Goal: Register for event/course

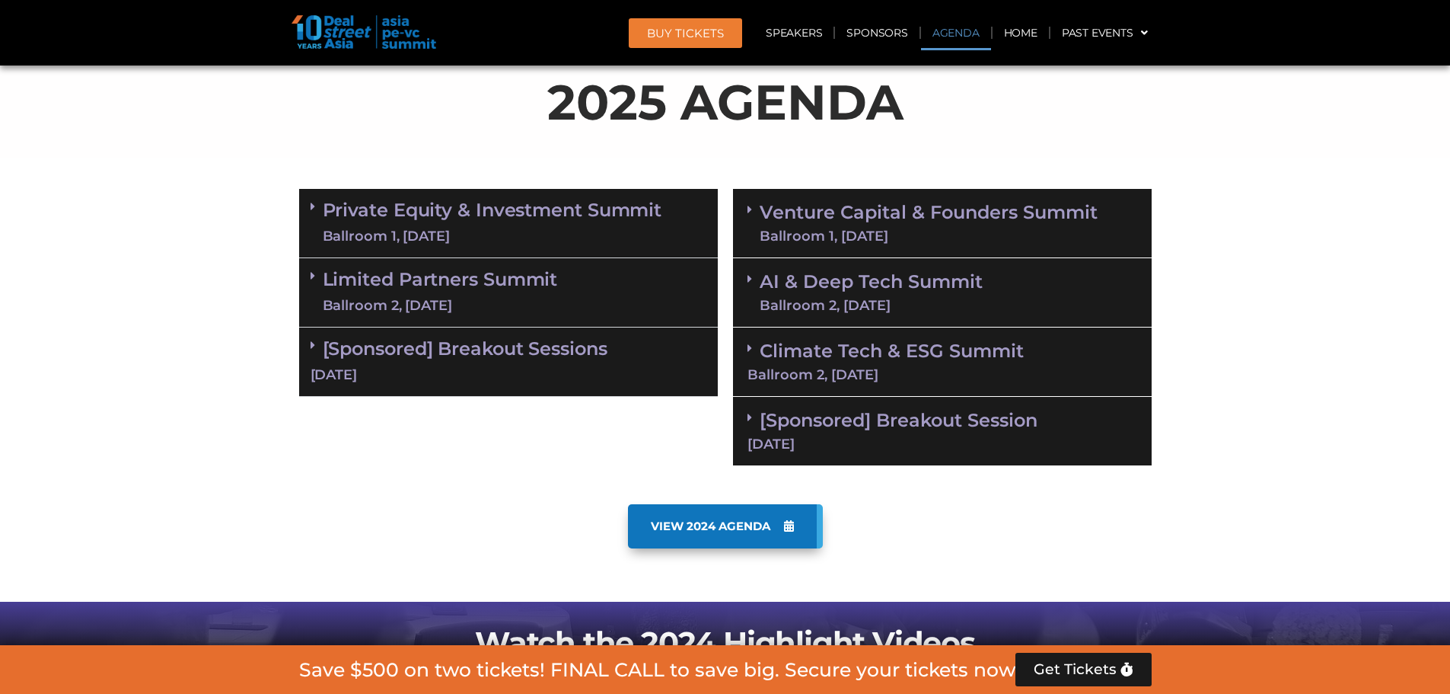
scroll to position [685, 0]
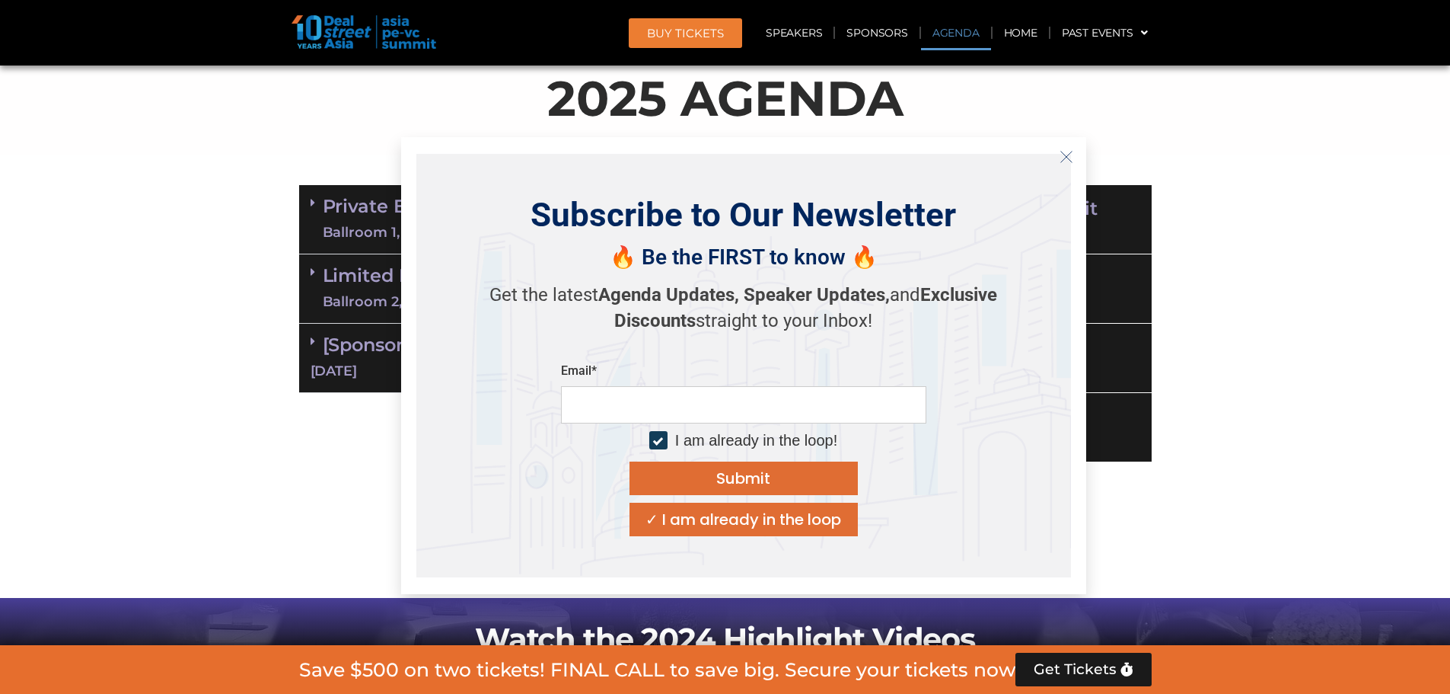
click at [1064, 145] on button "Close" at bounding box center [1067, 157] width 24 height 24
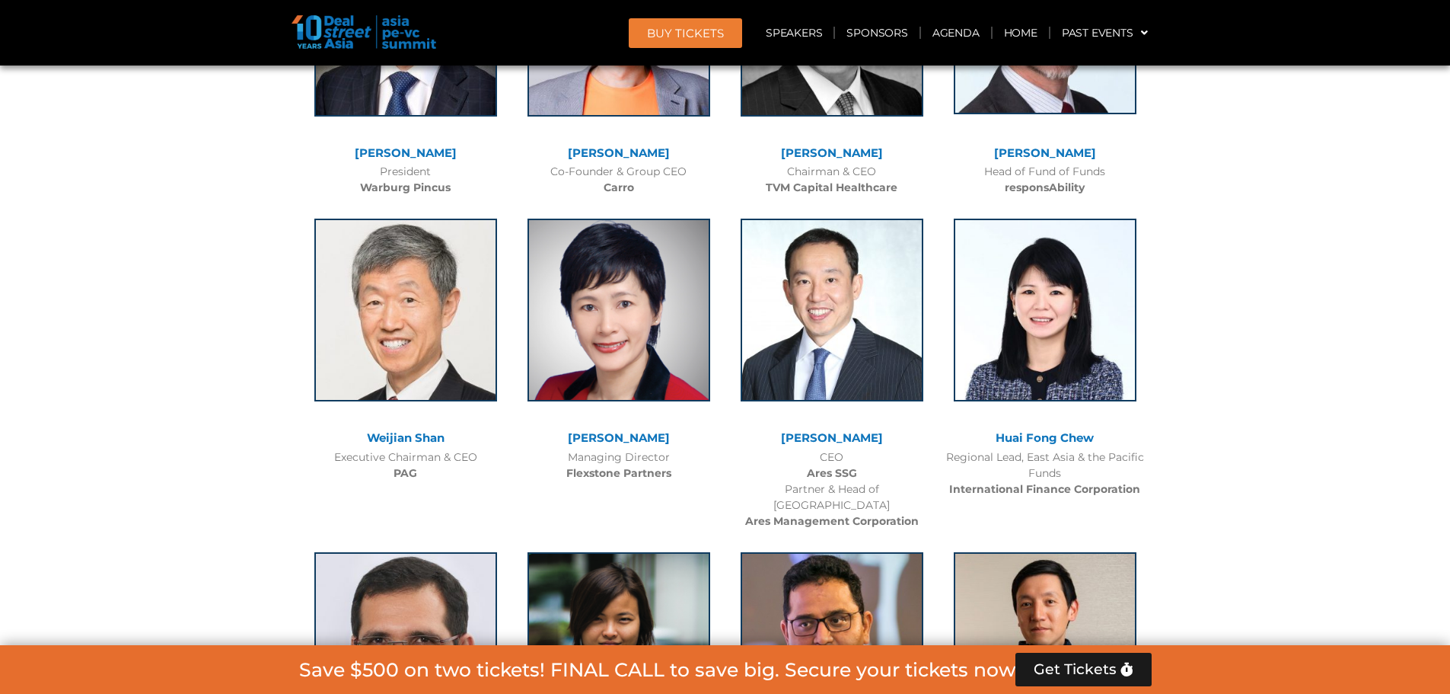
scroll to position [3883, 0]
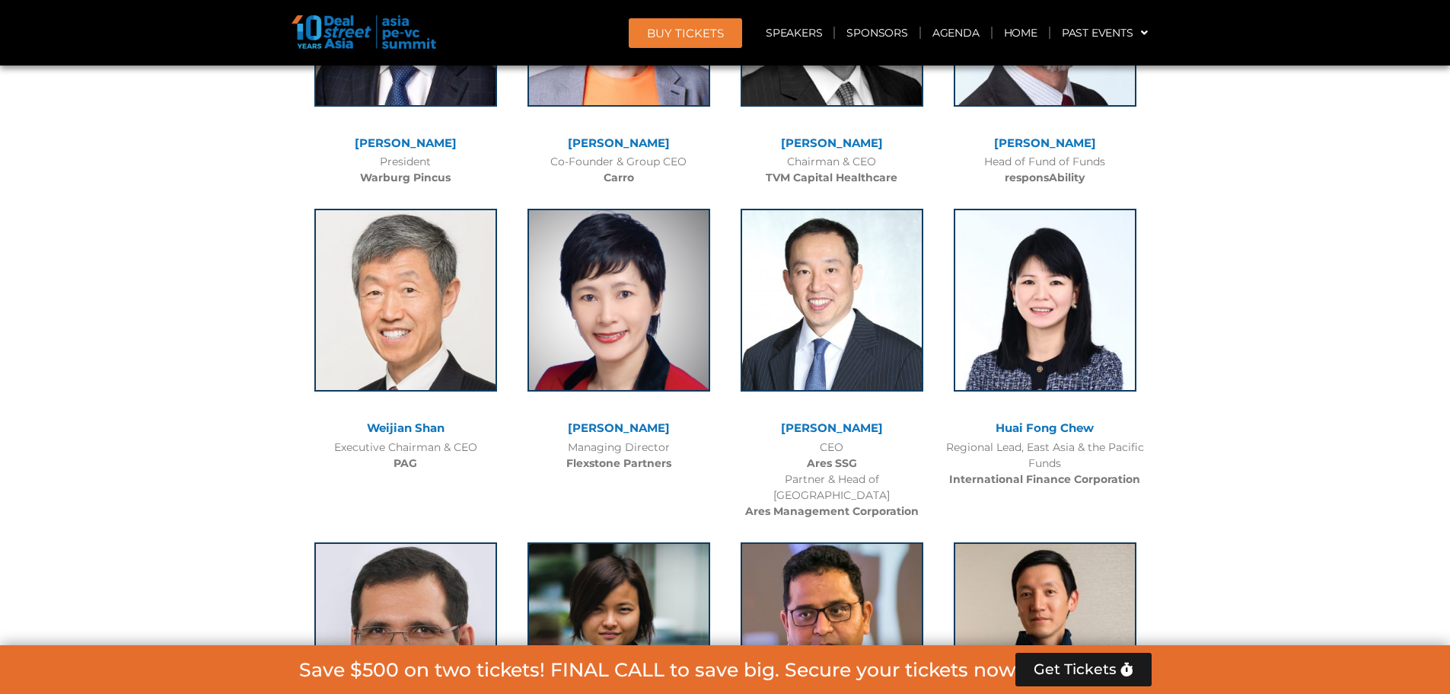
click at [666, 37] on span "BUY Tickets" at bounding box center [685, 32] width 77 height 11
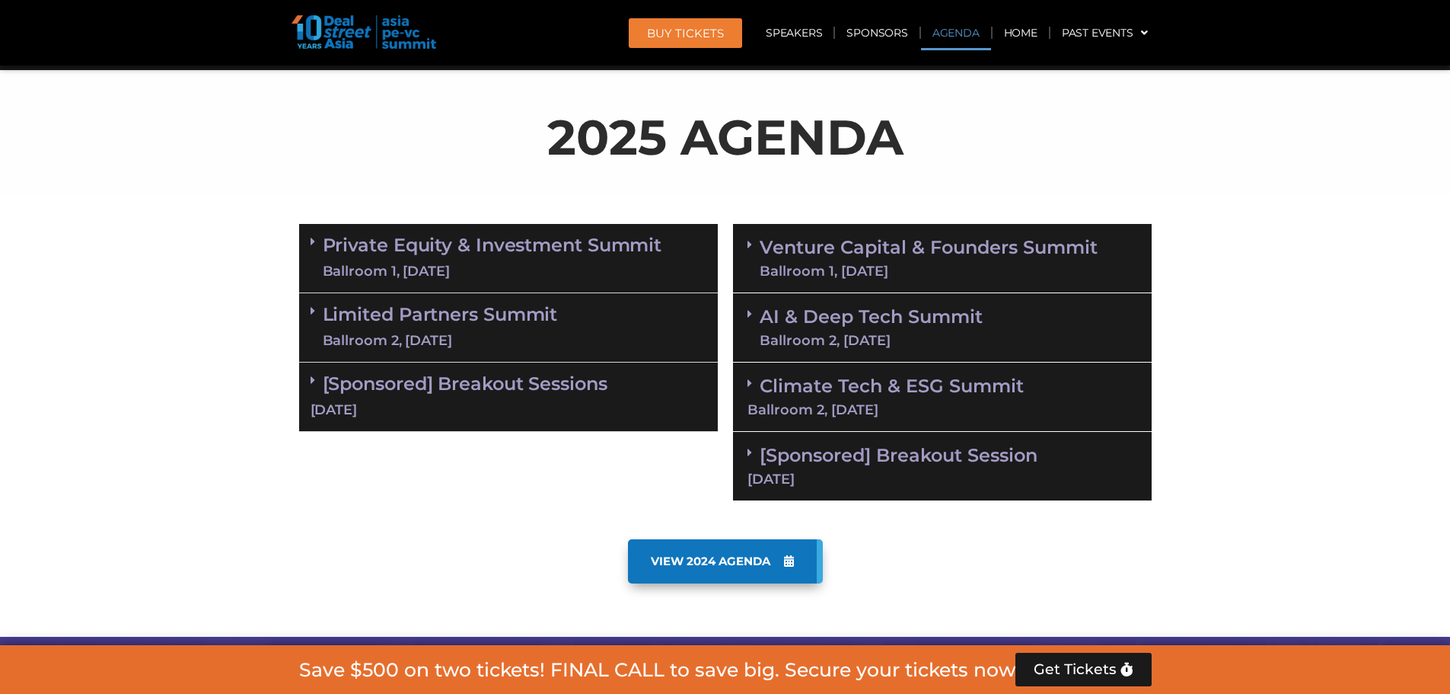
scroll to position [650, 0]
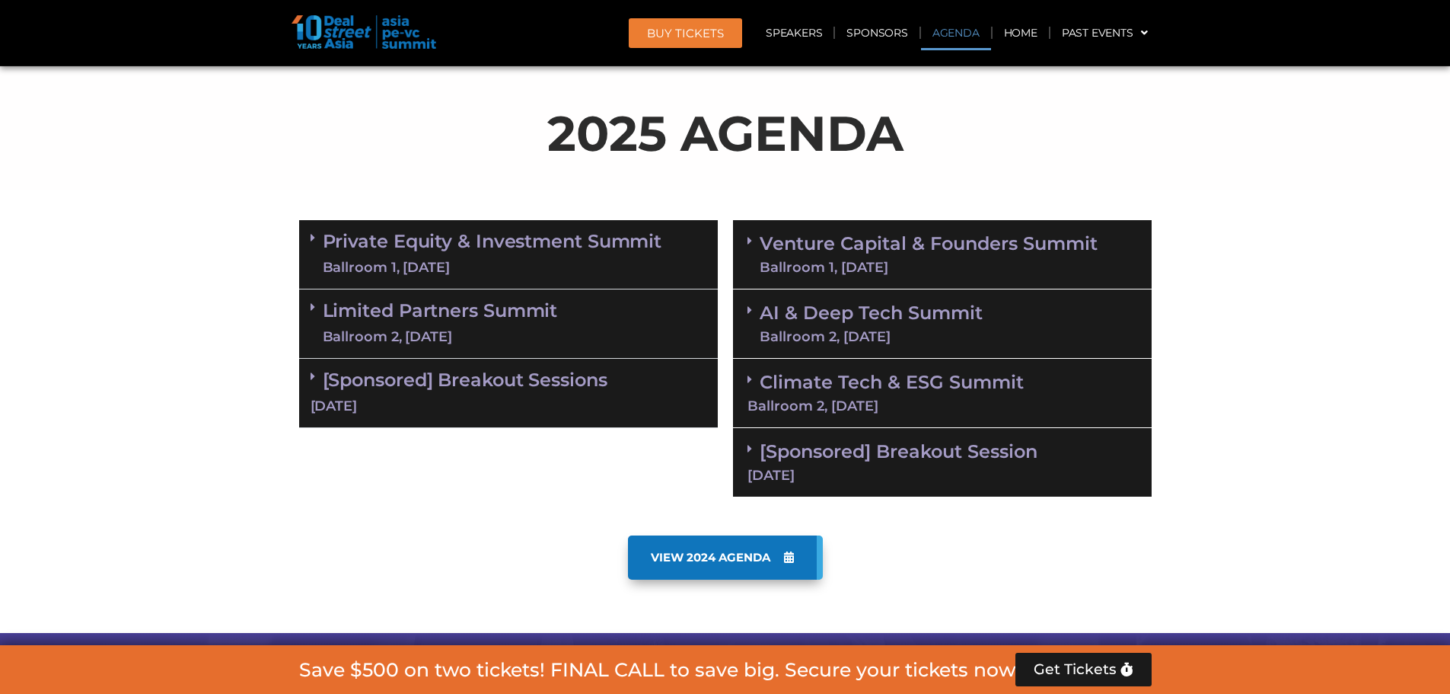
click at [544, 254] on link "Private Equity & Investment Summit Ballroom 1, [DATE]" at bounding box center [493, 254] width 340 height 46
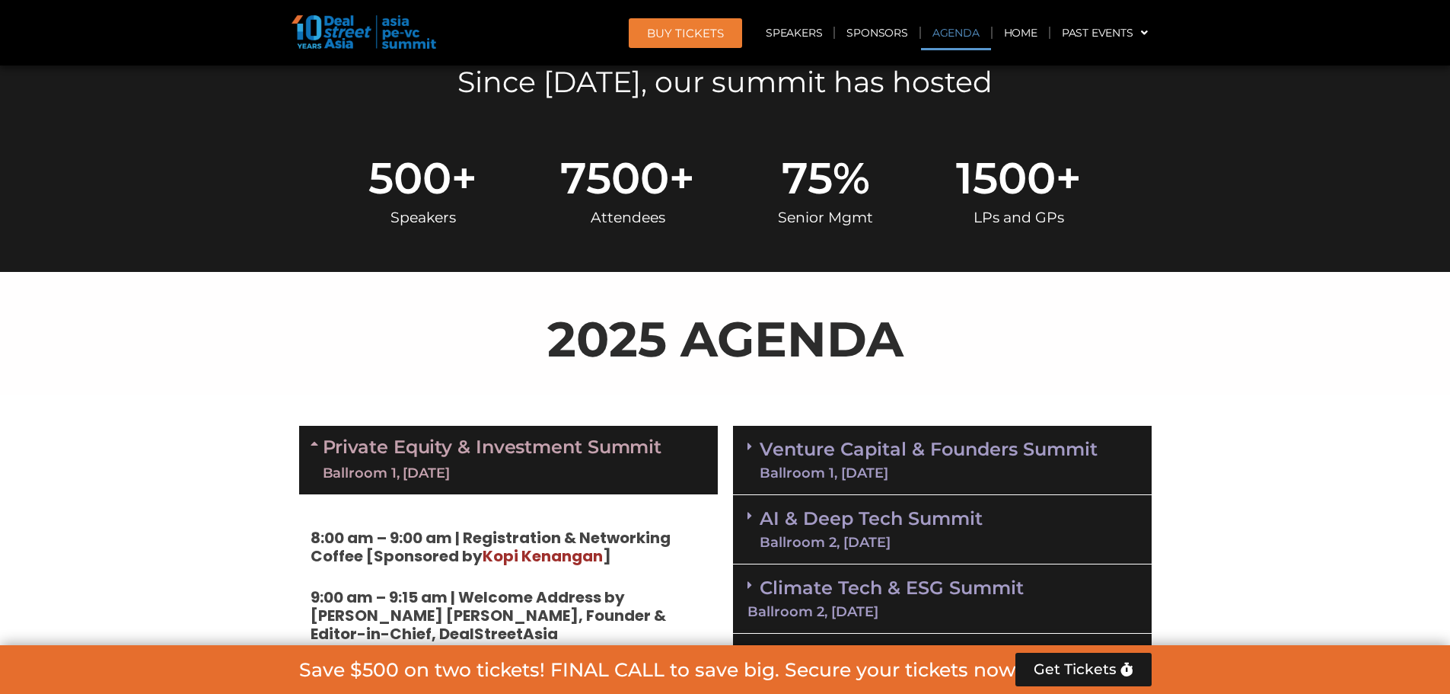
scroll to position [574, 0]
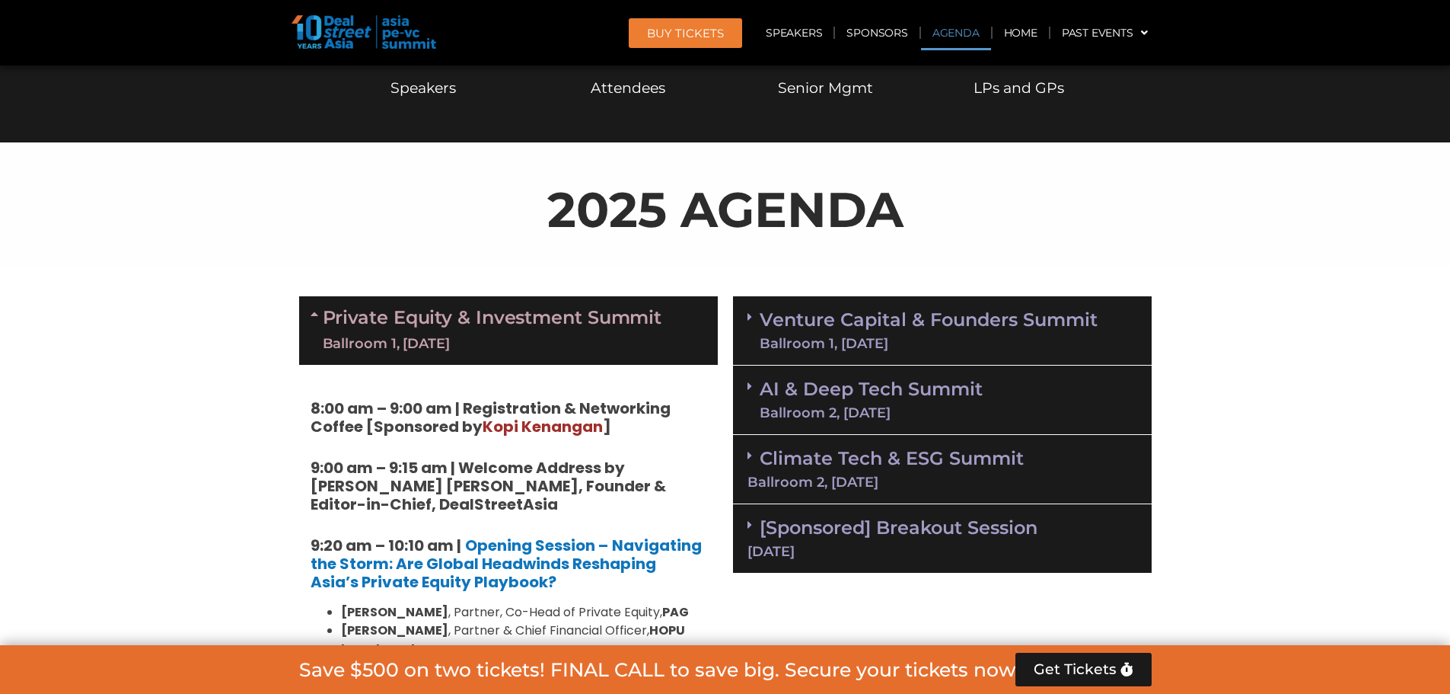
click at [952, 317] on link "Venture Capital & Founders​ Summit Ballroom 1, [DATE]" at bounding box center [929, 331] width 338 height 40
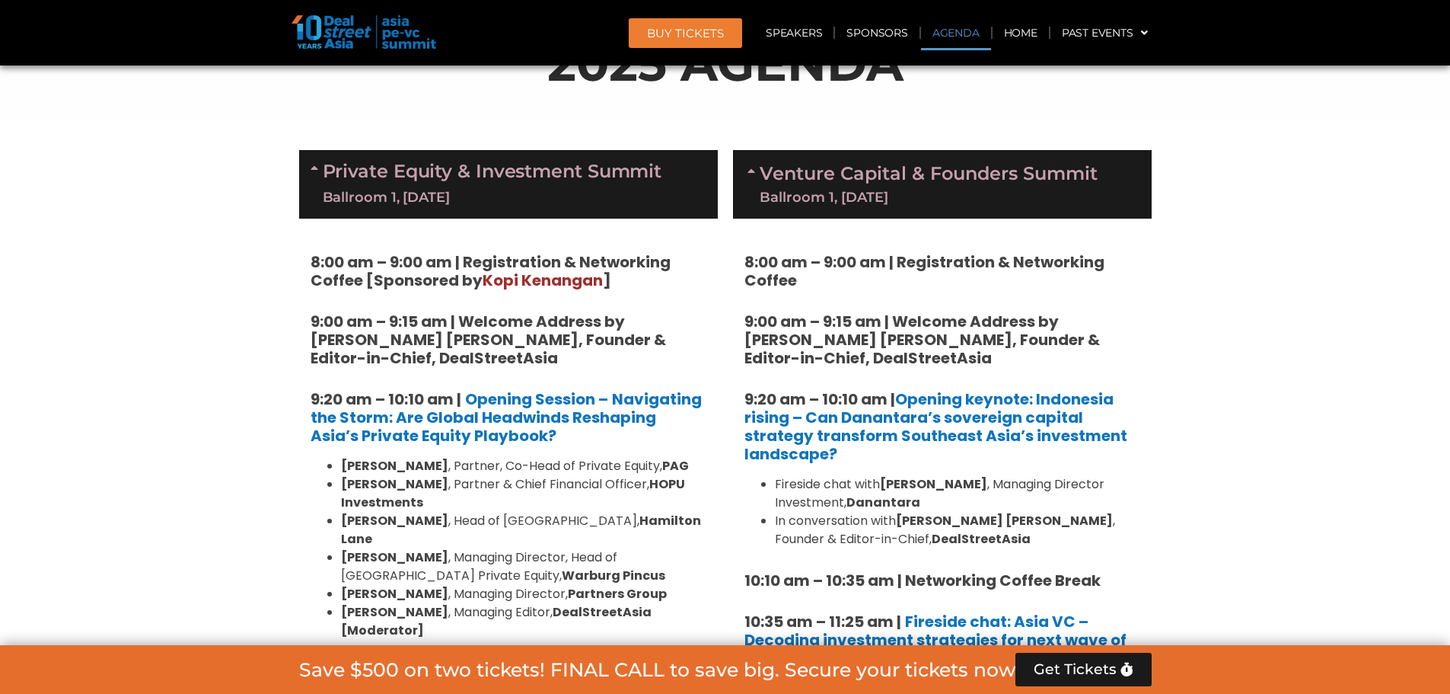
scroll to position [726, 0]
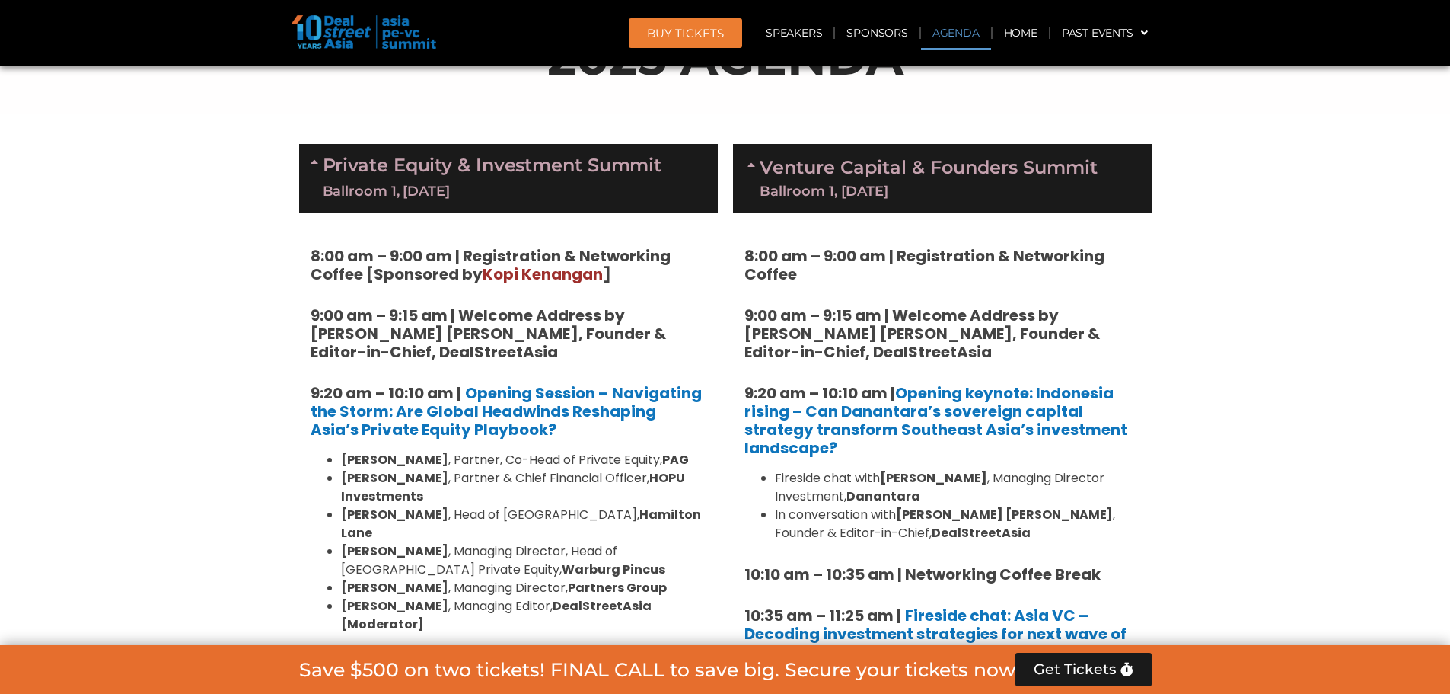
click at [938, 178] on link "Venture Capital & Founders​ Summit Ballroom 1, [DATE]" at bounding box center [929, 178] width 338 height 40
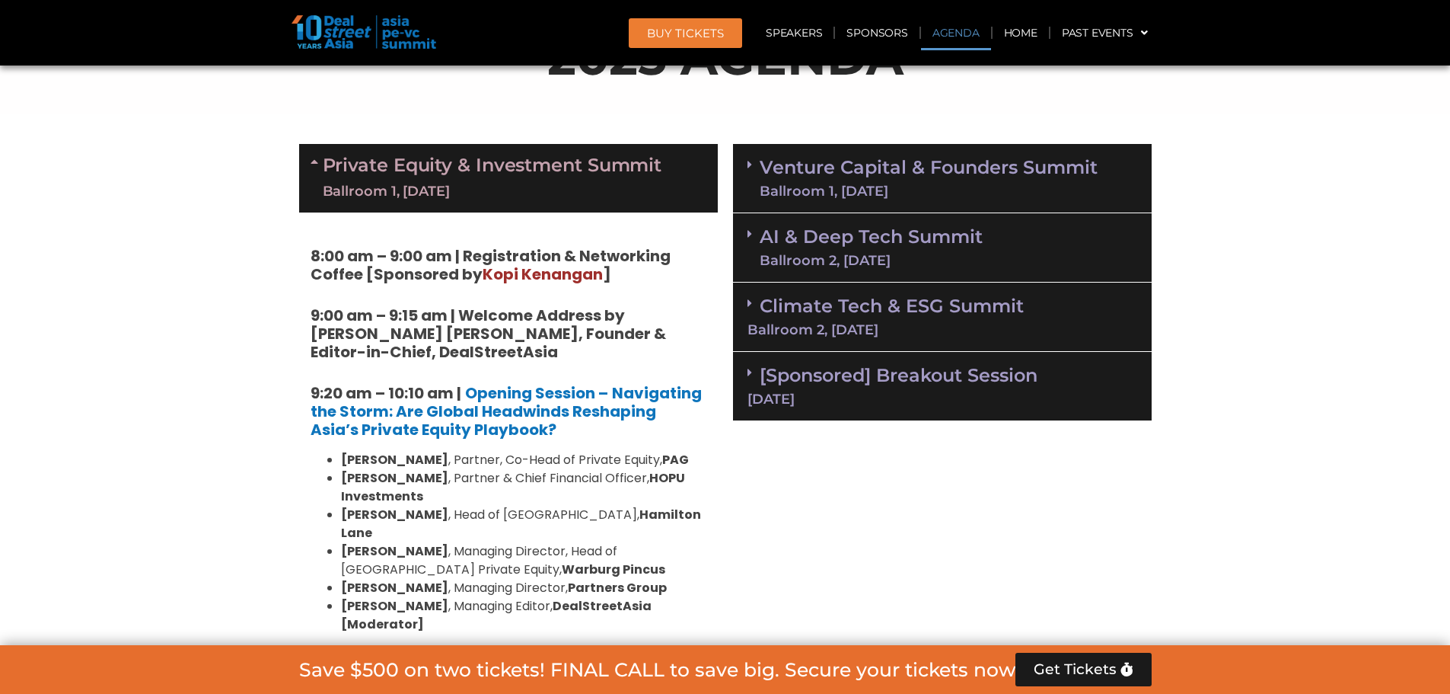
click at [908, 231] on link "AI & Deep Tech Summit Ballroom 2, [DATE]" at bounding box center [871, 248] width 223 height 40
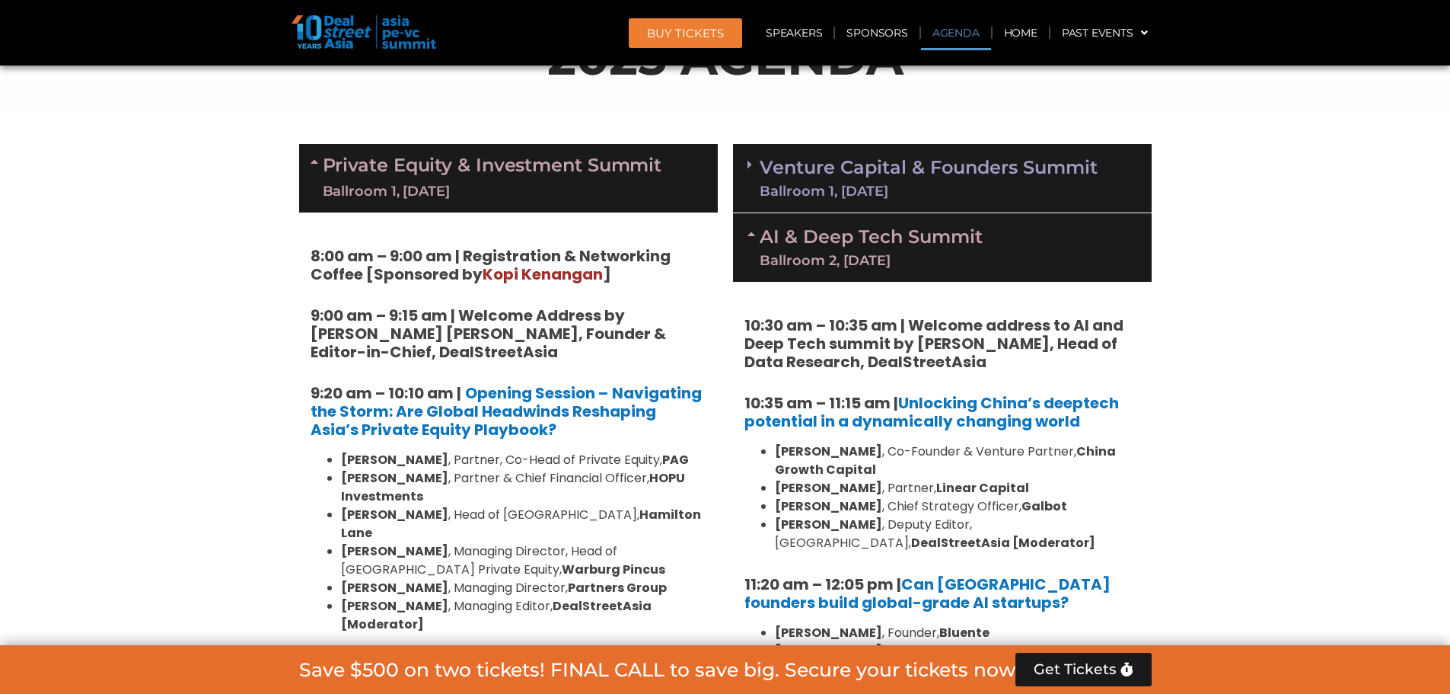
click at [908, 231] on link "AI & Deep Tech Summit Ballroom 2, [DATE]" at bounding box center [871, 248] width 223 height 40
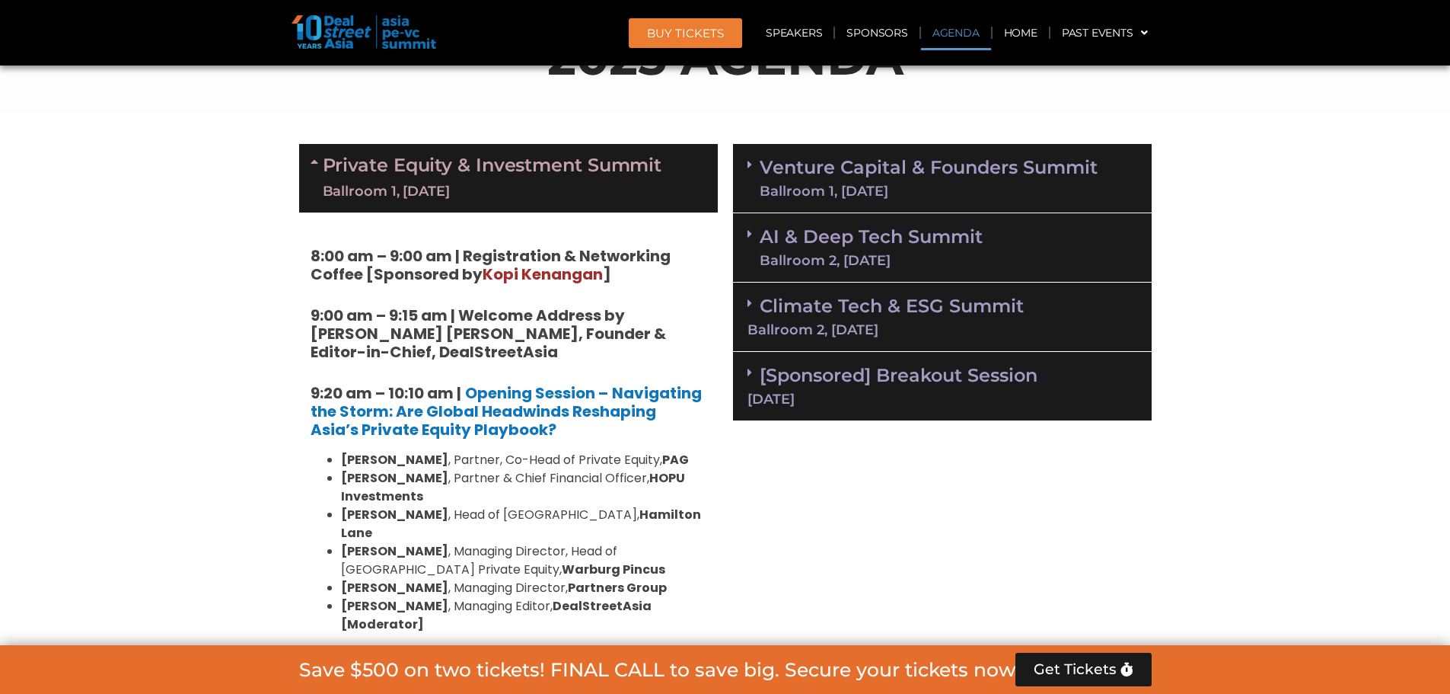
click at [920, 305] on link "Climate Tech & ESG Summit Ballroom 2, [DATE]" at bounding box center [943, 316] width 390 height 42
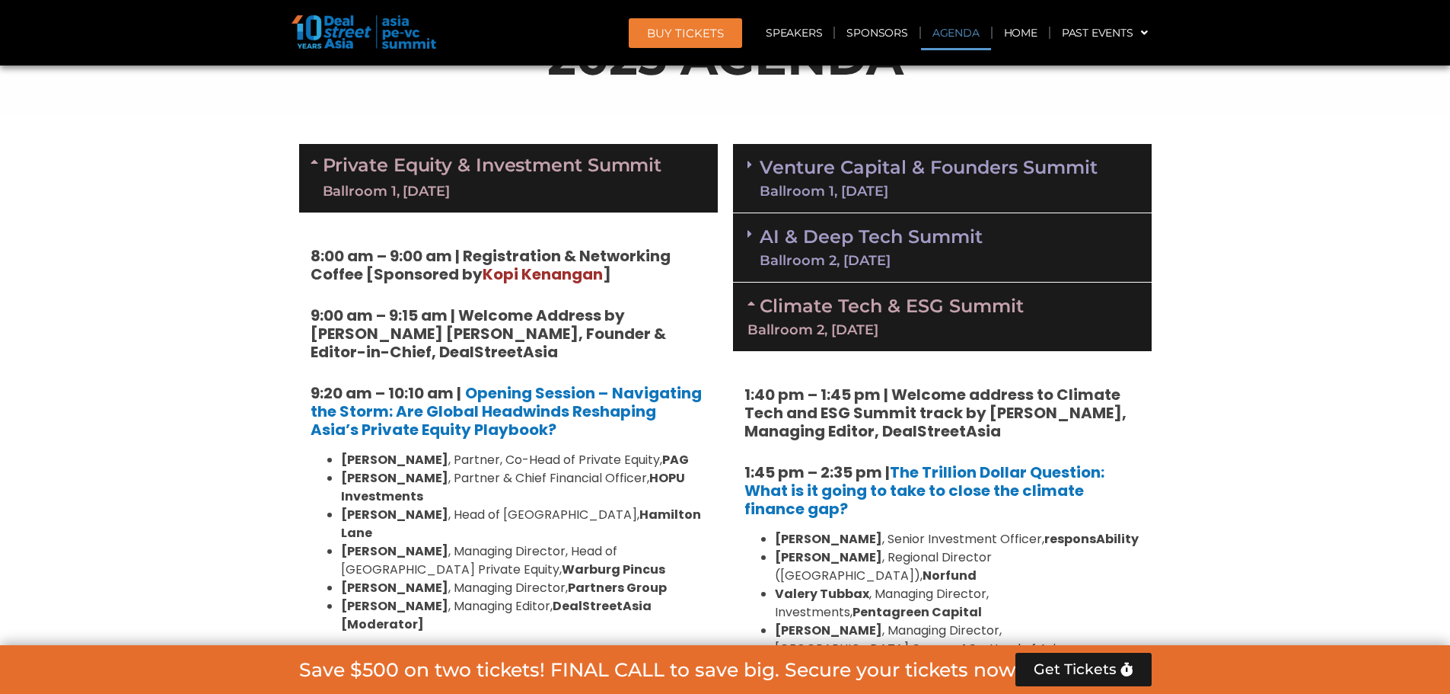
click at [920, 305] on link "Climate Tech & ESG Summit Ballroom 2, [DATE]" at bounding box center [943, 316] width 390 height 42
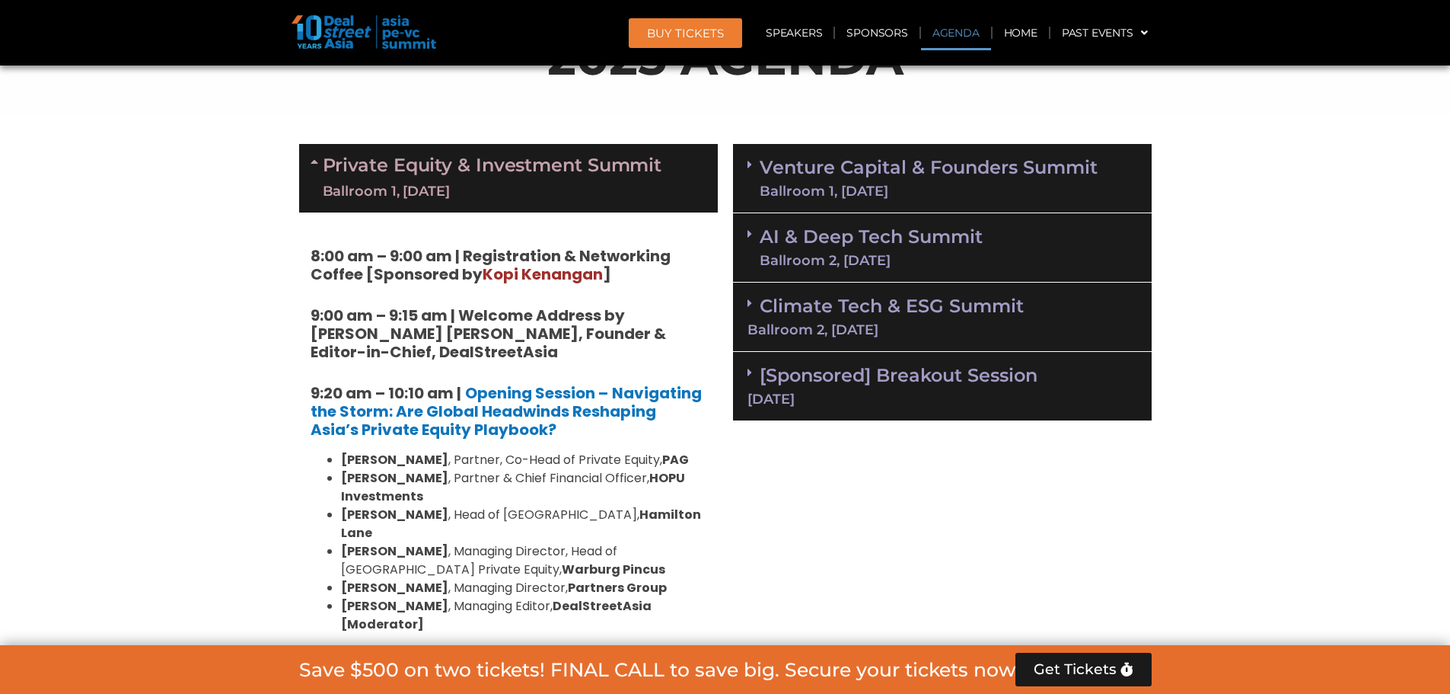
click at [924, 383] on link "[Sponsored] Breakout Session [DATE]" at bounding box center [943, 385] width 390 height 42
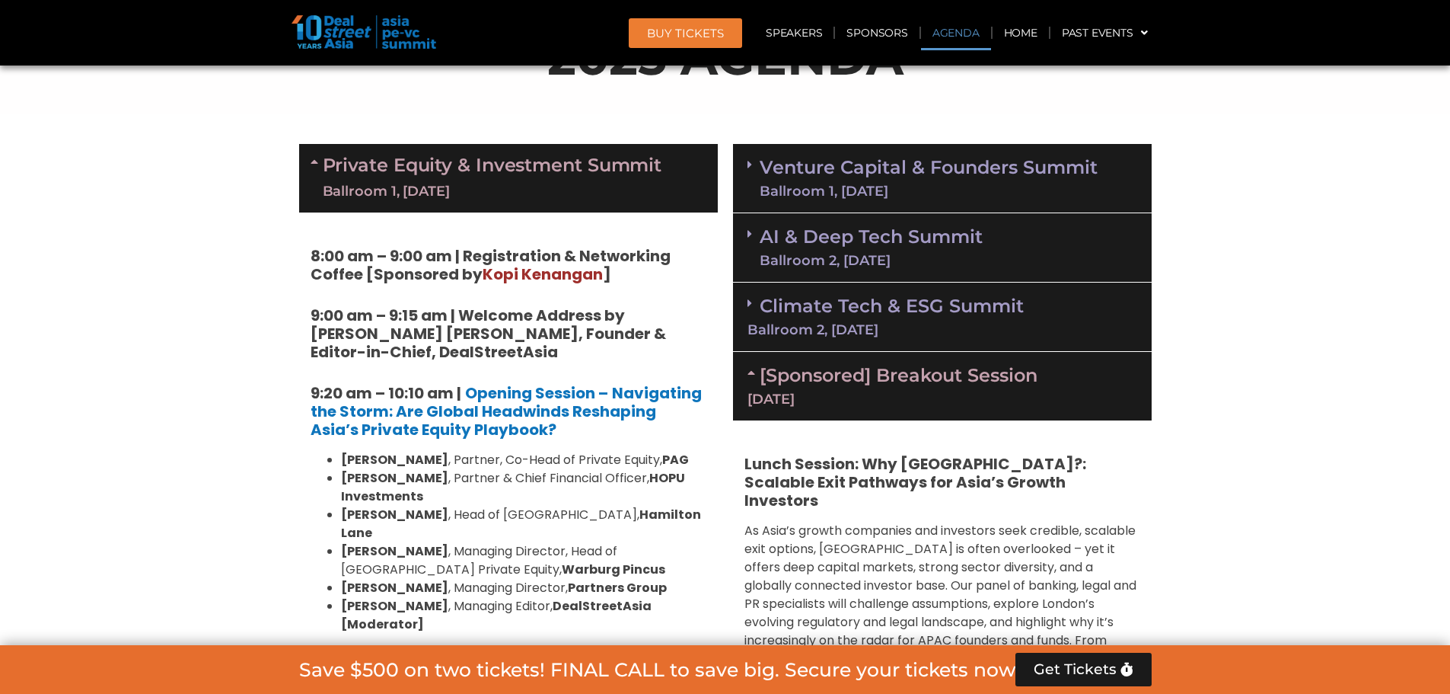
click at [924, 383] on link "[Sponsored] Breakout Session [DATE]" at bounding box center [943, 385] width 390 height 42
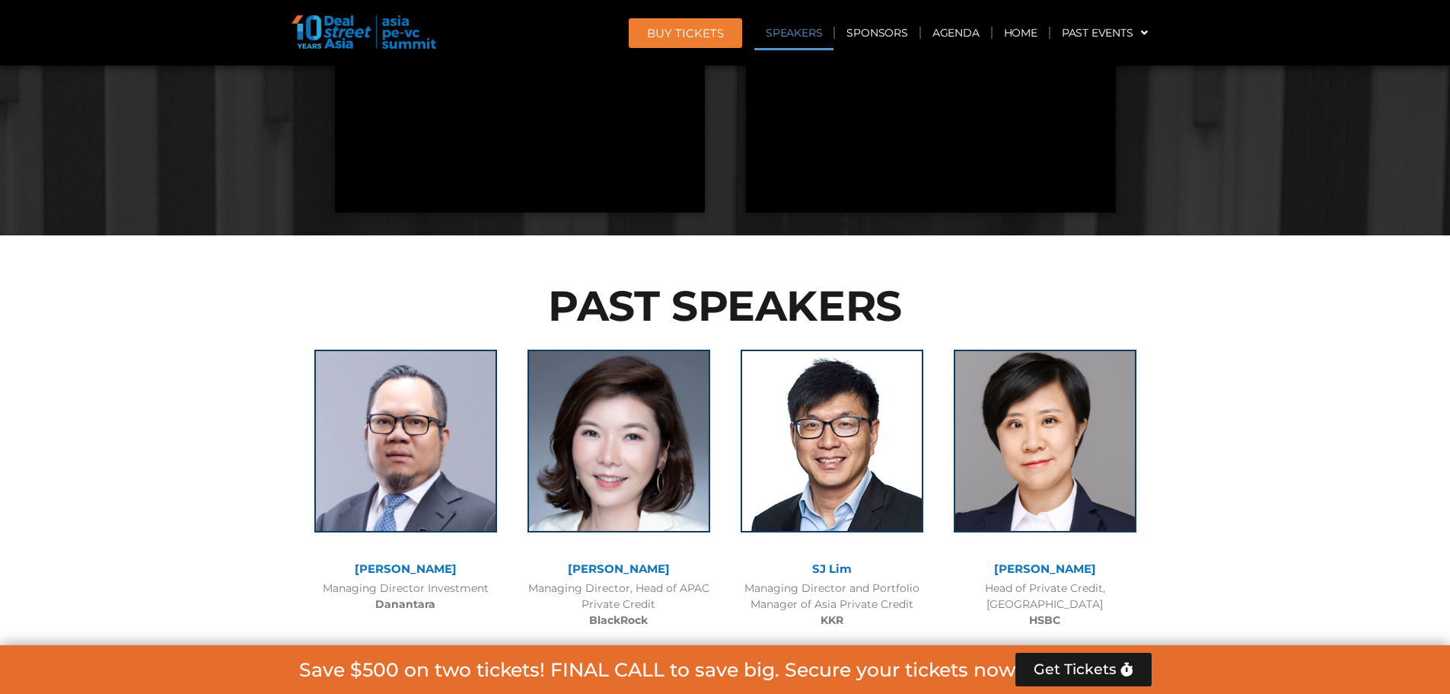
scroll to position [3391, 0]
